Goal: Transaction & Acquisition: Book appointment/travel/reservation

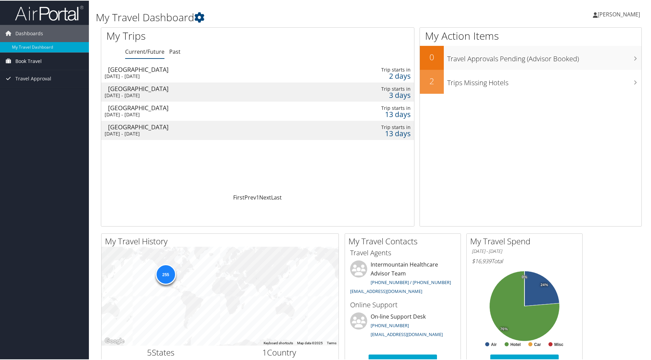
click at [30, 61] on span "Book Travel" at bounding box center [28, 60] width 26 height 17
click at [33, 84] on link "Book/Manage Online Trips" at bounding box center [44, 84] width 89 height 10
click at [41, 47] on link "My Travel Dashboard" at bounding box center [44, 46] width 89 height 10
click at [138, 111] on div "[DATE] - [DATE]" at bounding box center [202, 114] width 195 height 6
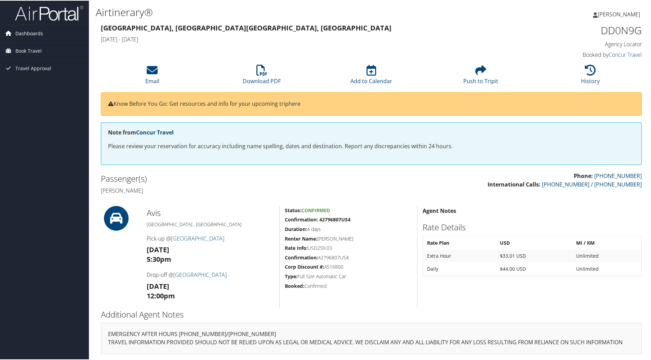
click at [29, 33] on span "Dashboards" at bounding box center [29, 32] width 28 height 17
click at [32, 44] on link "My Travel Dashboard" at bounding box center [44, 46] width 89 height 10
